Goal: Information Seeking & Learning: Learn about a topic

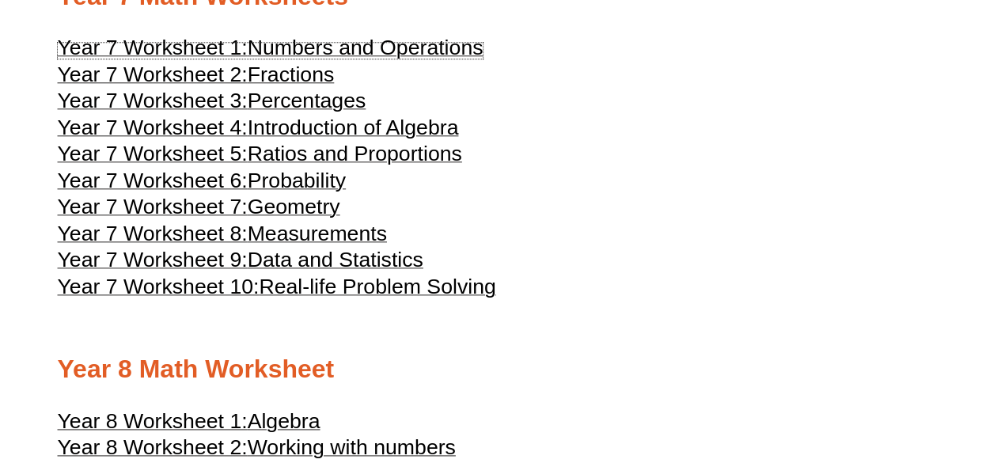
scroll to position [3800, 0]
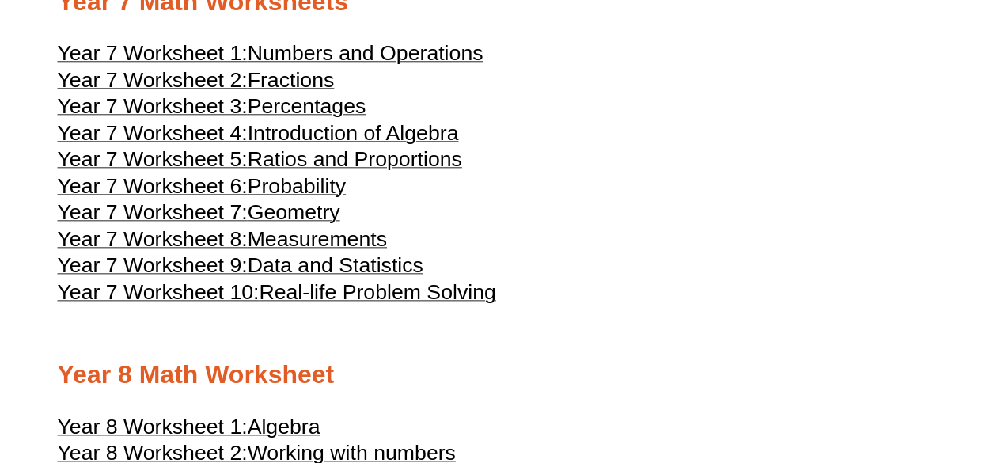
click at [286, 92] on span "Fractions" at bounding box center [291, 80] width 87 height 24
click at [239, 118] on span "Year 7 Worksheet 3:" at bounding box center [153, 106] width 190 height 24
click at [340, 145] on span "Introduction of Algebra" at bounding box center [353, 133] width 211 height 24
click at [358, 118] on span "Percentages" at bounding box center [307, 106] width 119 height 24
click at [288, 171] on span "Ratios and Proportions" at bounding box center [355, 159] width 214 height 24
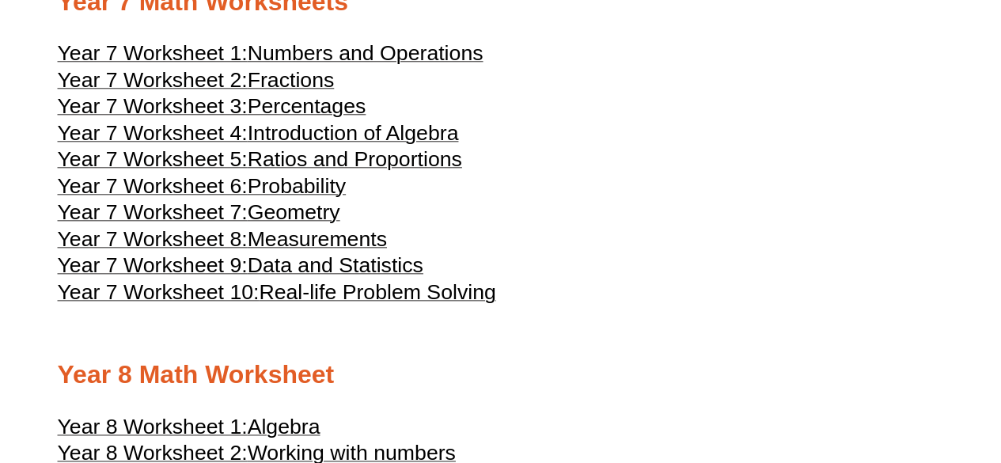
click at [313, 198] on span "Probability" at bounding box center [297, 186] width 98 height 24
click at [323, 224] on span "Geometry" at bounding box center [294, 212] width 93 height 24
click at [323, 251] on span "Measurements" at bounding box center [317, 239] width 139 height 24
click at [296, 277] on span "Data and Statistics" at bounding box center [336, 265] width 176 height 24
click at [282, 304] on span "Real-life Problem Solving" at bounding box center [377, 292] width 237 height 24
